Goal: Transaction & Acquisition: Purchase product/service

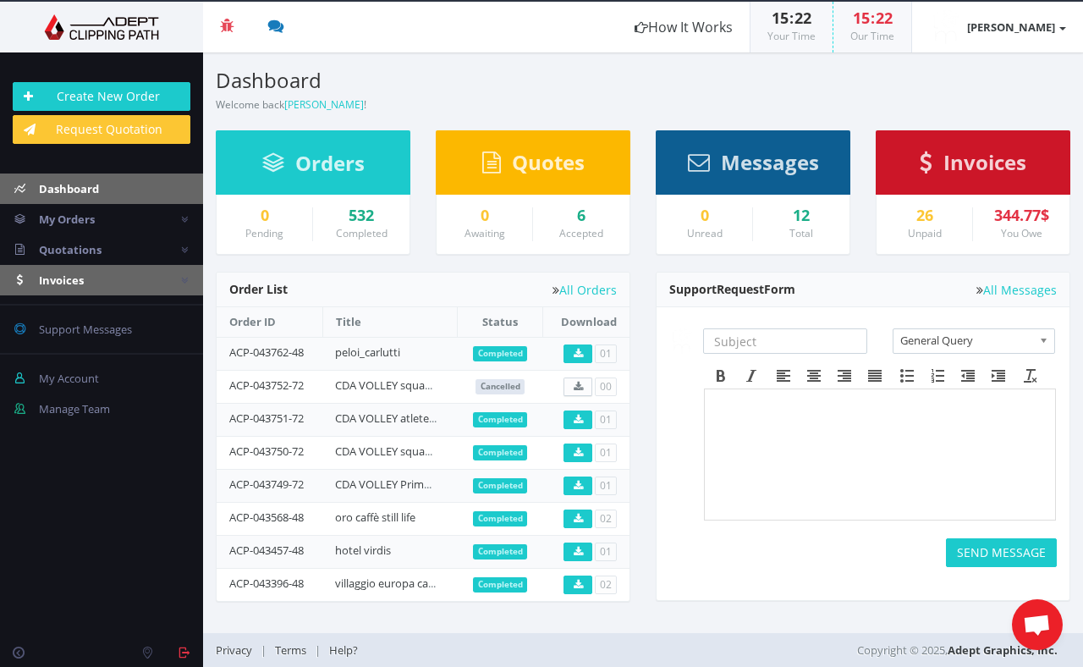
click at [105, 275] on link "Invoices" at bounding box center [101, 280] width 203 height 30
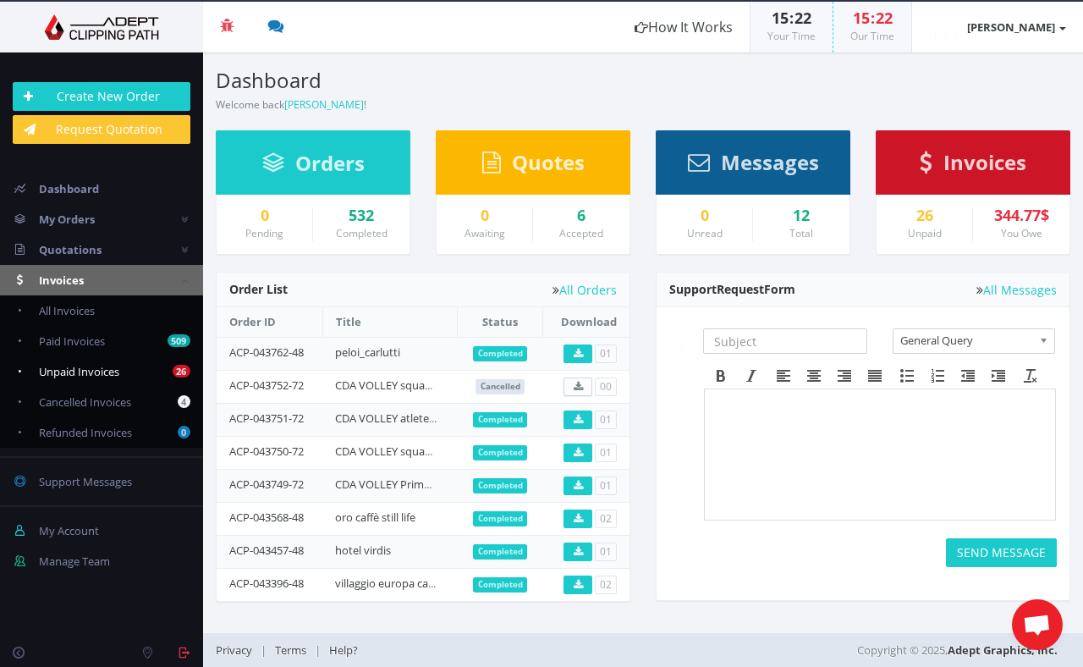
click at [114, 374] on span "Unpaid Invoices" at bounding box center [79, 371] width 80 height 15
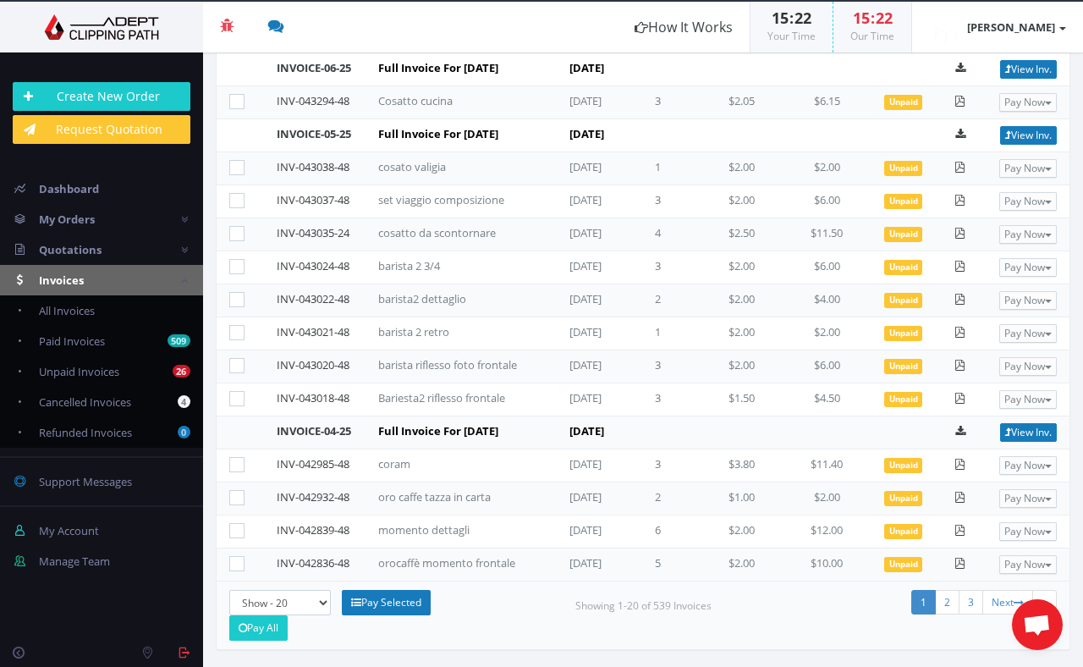
scroll to position [550, 0]
click at [269, 622] on link "Pay All" at bounding box center [258, 627] width 58 height 25
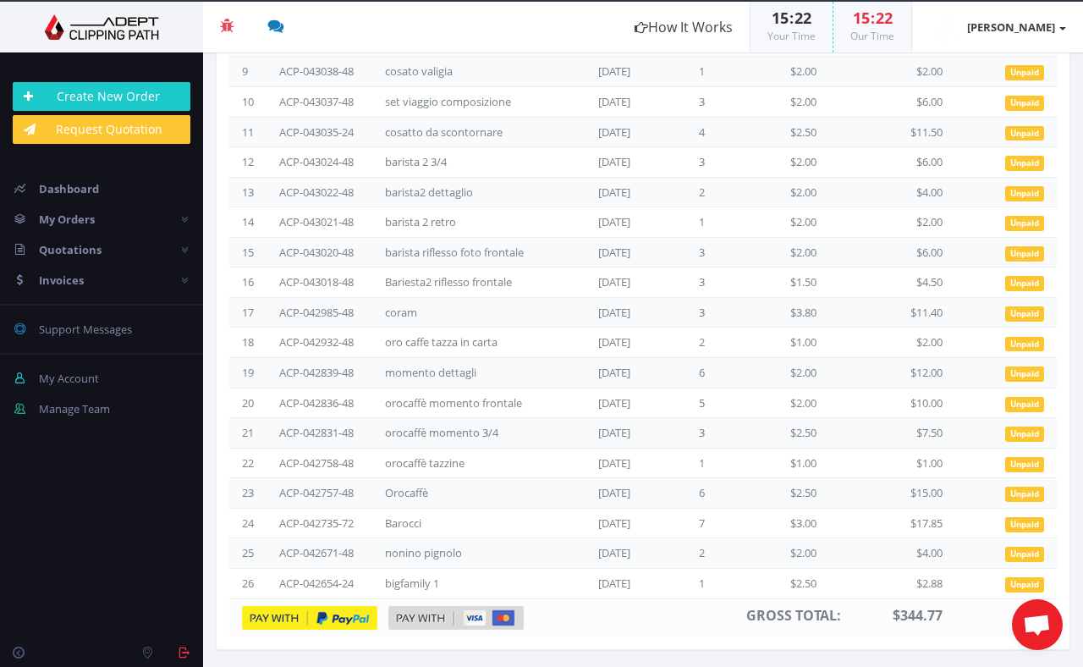
scroll to position [1182, 0]
click at [359, 614] on img at bounding box center [309, 618] width 135 height 24
